Goal: Task Accomplishment & Management: Use online tool/utility

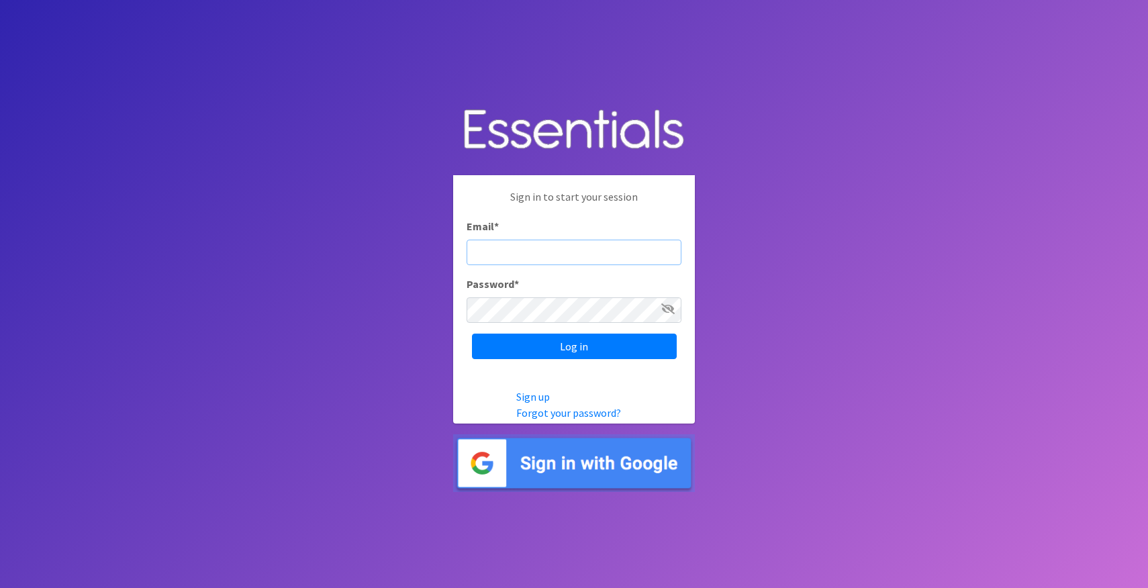
type input "[PERSON_NAME][EMAIL_ADDRESS][DOMAIN_NAME]"
click at [574, 346] on input "Log in" at bounding box center [574, 347] width 205 height 26
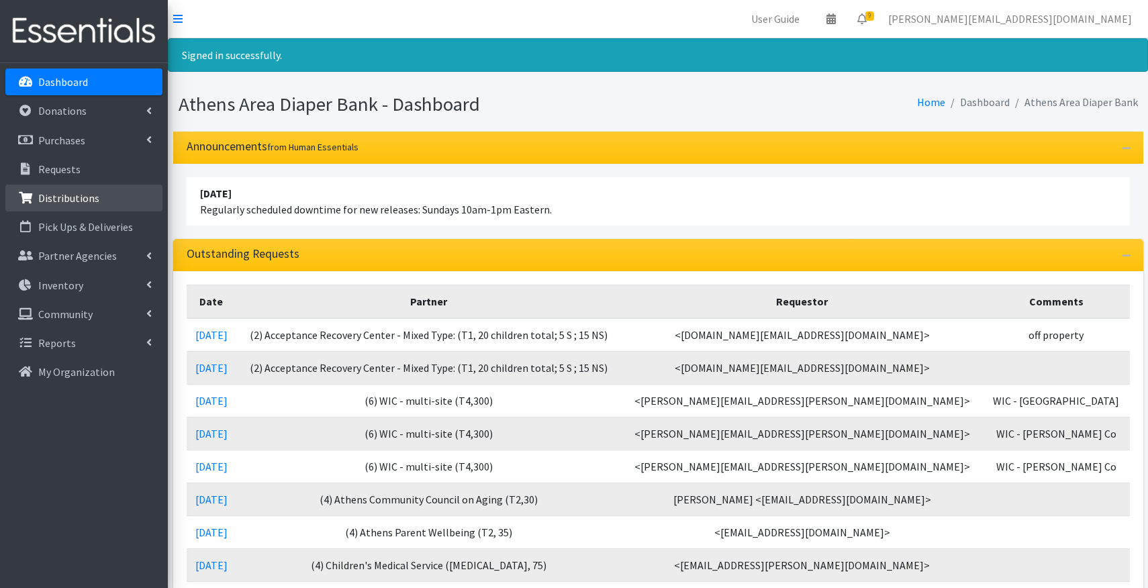
click at [58, 193] on p "Distributions" at bounding box center [68, 197] width 61 height 13
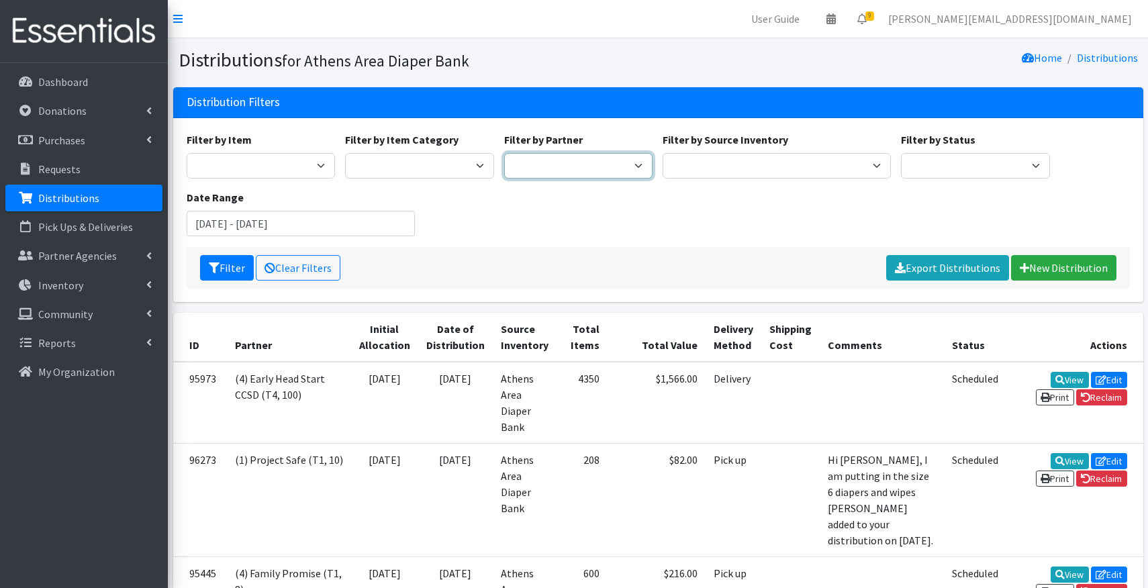
select select "2538"
click at [222, 266] on button "Filter" at bounding box center [227, 268] width 54 height 26
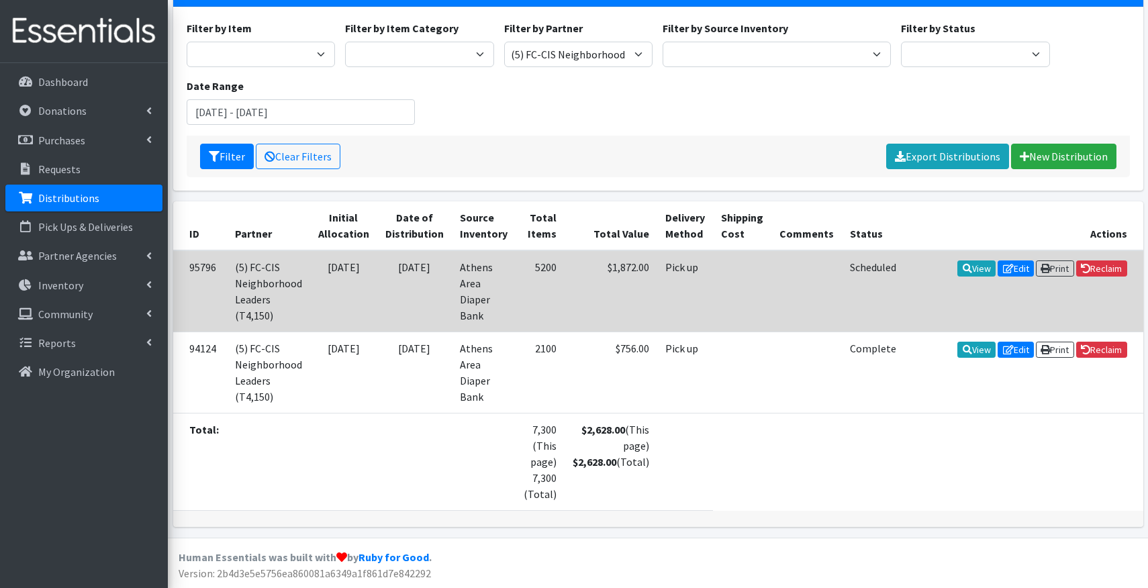
scroll to position [111, 0]
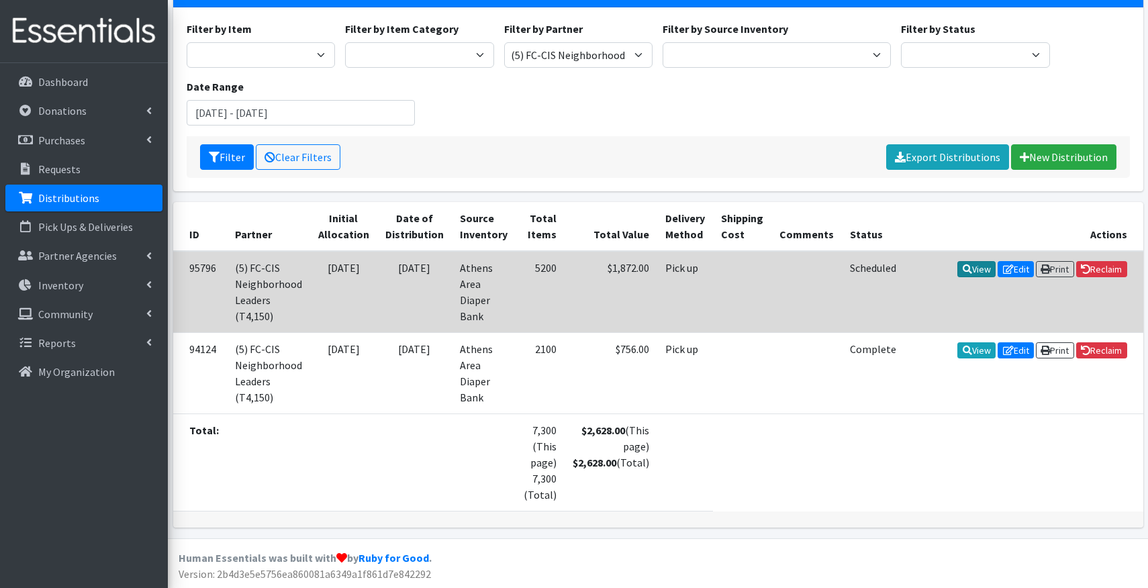
click at [972, 274] on link "View" at bounding box center [976, 269] width 38 height 16
